Goal: Find specific page/section: Find specific page/section

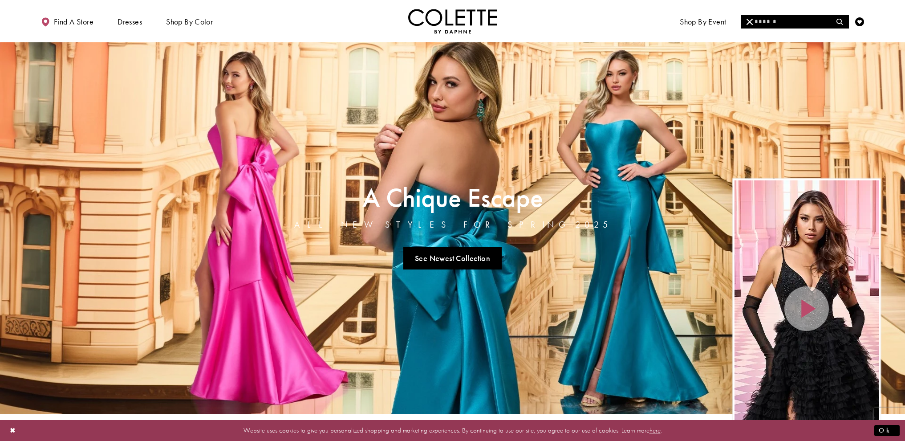
click at [767, 24] on input "Search" at bounding box center [794, 21] width 107 height 13
click at [812, 20] on input "Search" at bounding box center [794, 21] width 107 height 13
paste input "******"
type input "******"
